Goal: Information Seeking & Learning: Find specific fact

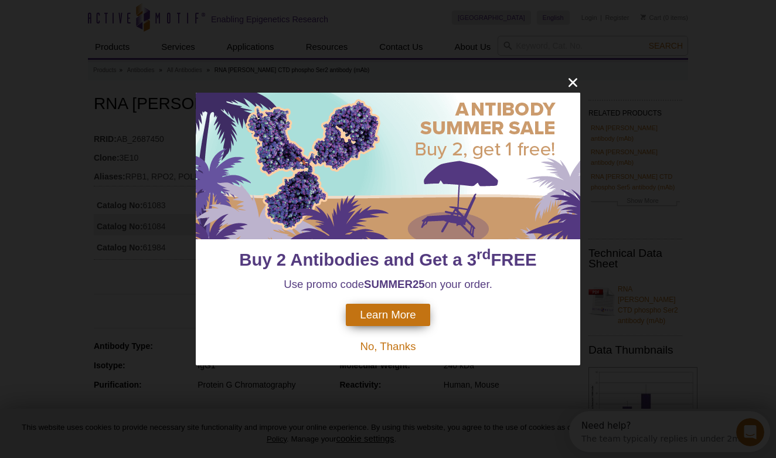
click at [575, 82] on icon "close" at bounding box center [573, 82] width 15 height 15
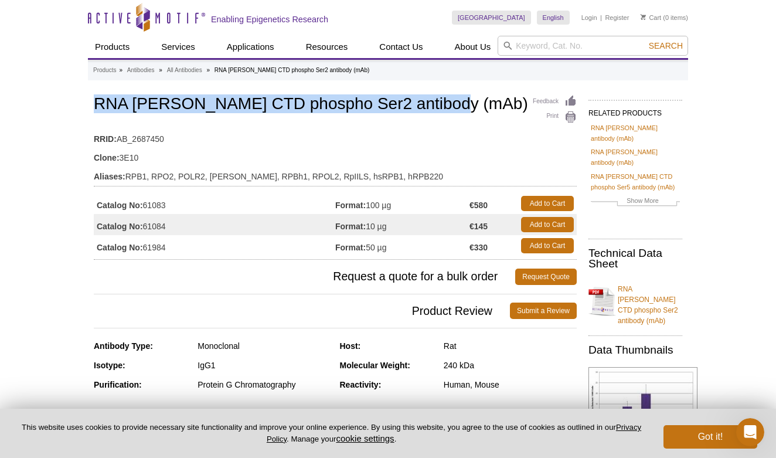
drag, startPoint x: 433, startPoint y: 103, endPoint x: 94, endPoint y: 105, distance: 338.8
click at [94, 105] on h1 "RNA [PERSON_NAME] CTD phospho Ser2 antibody (mAb)" at bounding box center [335, 105] width 483 height 20
copy h1 "RNA [PERSON_NAME] CTD phospho Ser2 antibody (mAb)"
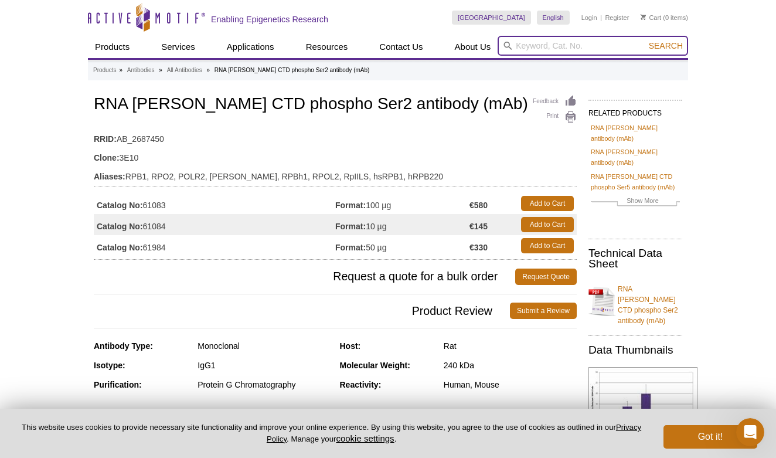
click at [525, 45] on input "search" at bounding box center [593, 46] width 190 height 20
paste input "61986"
type input "61986"
click at [666, 46] on button "Search" at bounding box center [665, 45] width 41 height 11
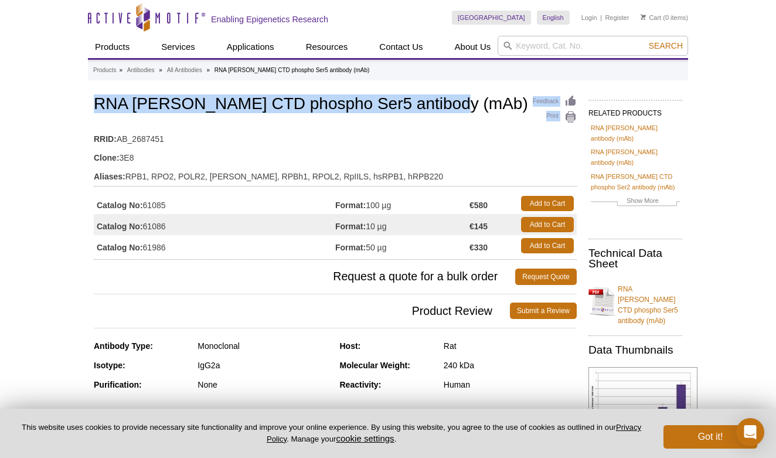
drag, startPoint x: 430, startPoint y: 104, endPoint x: 63, endPoint y: 97, distance: 367.0
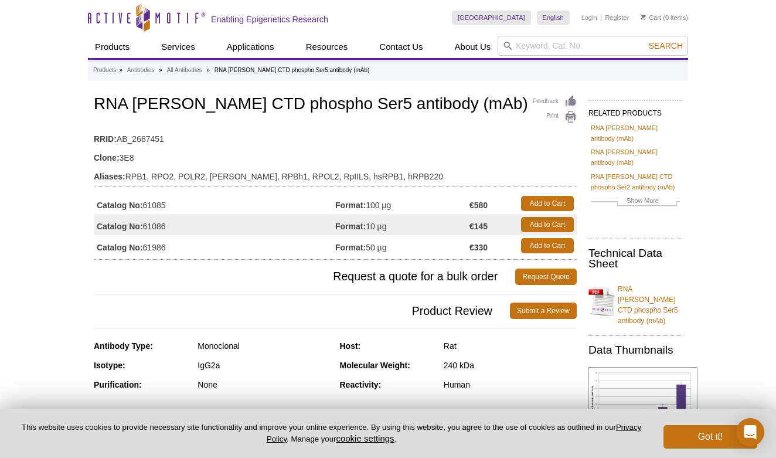
click at [408, 106] on h1 "RNA [PERSON_NAME] CTD phospho Ser5 antibody (mAb)" at bounding box center [335, 105] width 483 height 20
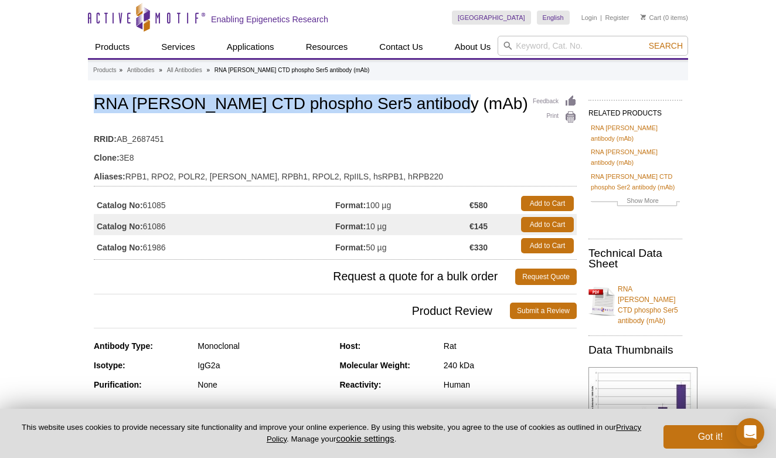
drag, startPoint x: 430, startPoint y: 108, endPoint x: 94, endPoint y: 100, distance: 335.4
click at [94, 100] on h1 "RNA [PERSON_NAME] CTD phospho Ser5 antibody (mAb)" at bounding box center [335, 105] width 483 height 20
copy h1 "RNA [PERSON_NAME] CTD phospho Ser5 antibody (mAb)"
